Goal: Information Seeking & Learning: Find specific fact

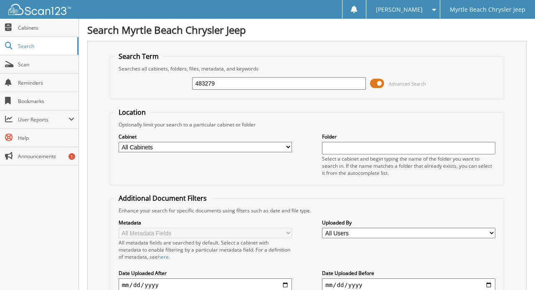
type input "483279"
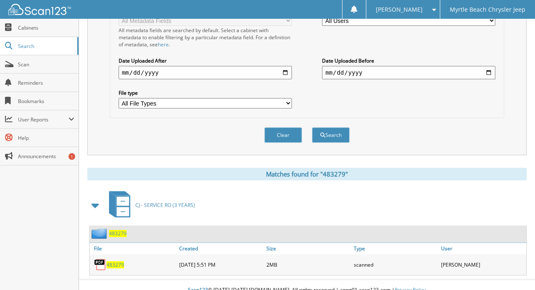
scroll to position [214, 0]
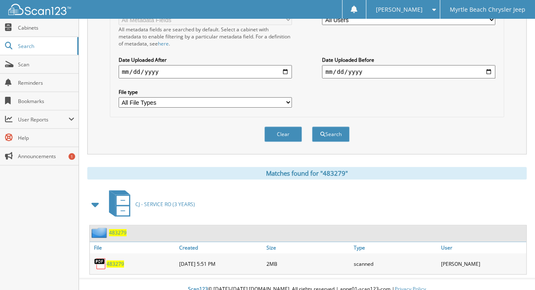
click at [119, 261] on span "483279" at bounding box center [116, 264] width 18 height 7
